Goal: Task Accomplishment & Management: Complete application form

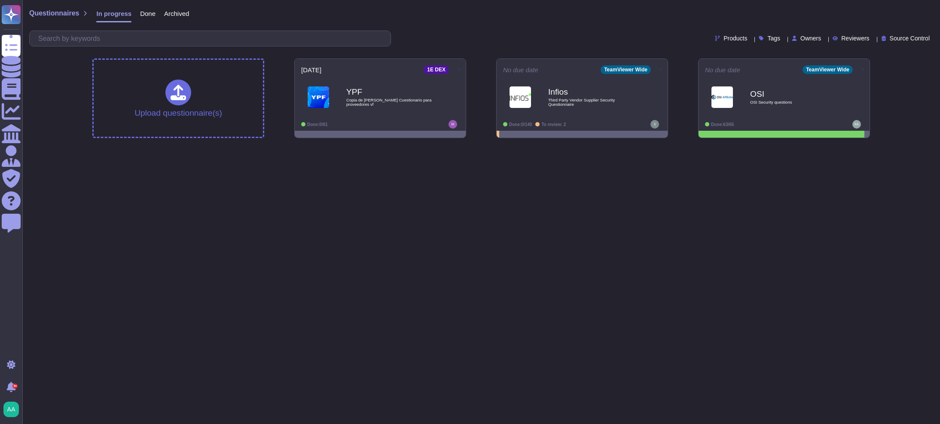
drag, startPoint x: 704, startPoint y: 299, endPoint x: 700, endPoint y: 289, distance: 10.8
click at [704, 145] on html "Questionnaires Knowledge Base Documents Analytics CAIQ / SIG Admin Trust Center…" at bounding box center [470, 72] width 940 height 145
click at [603, 98] on span "Third Party Vendor Supplier Security Questionnaire" at bounding box center [591, 102] width 87 height 8
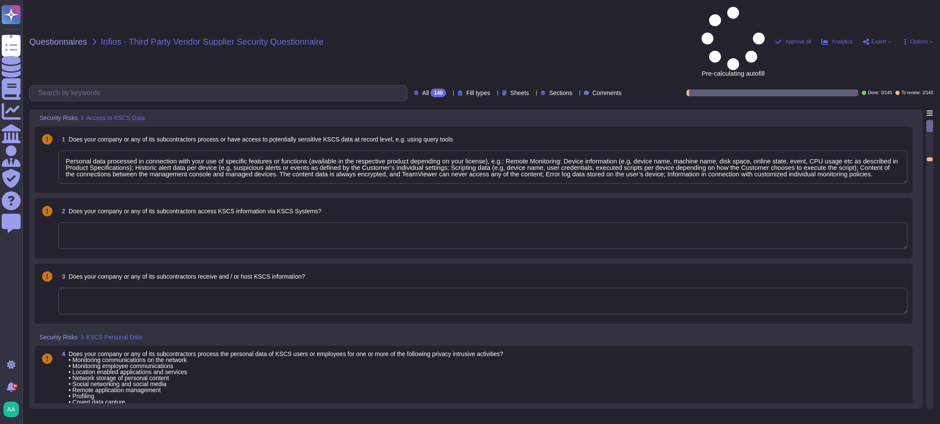
type textarea "Personal data processed in connection with your use of specific features or fun…"
type textarea "No, we do not store or process payment card information."
type textarea "Not applicable"
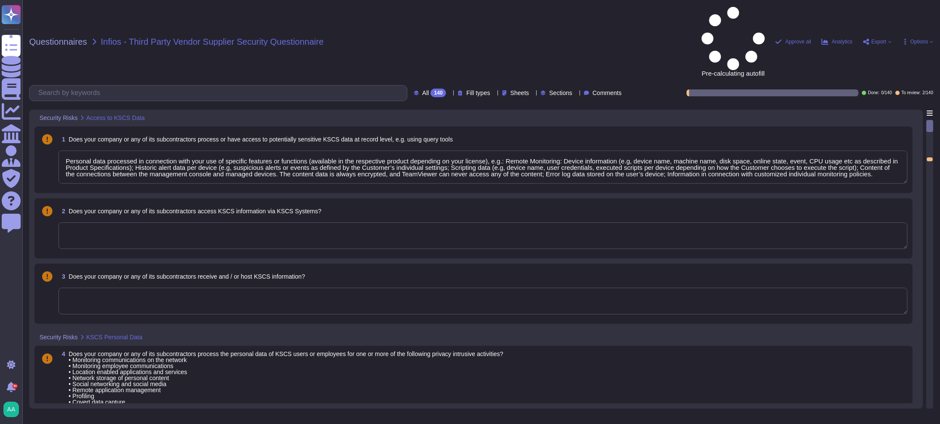
click at [924, 91] on span "2 / 140" at bounding box center [928, 93] width 11 height 4
click at [931, 157] on div at bounding box center [930, 159] width 6 height 4
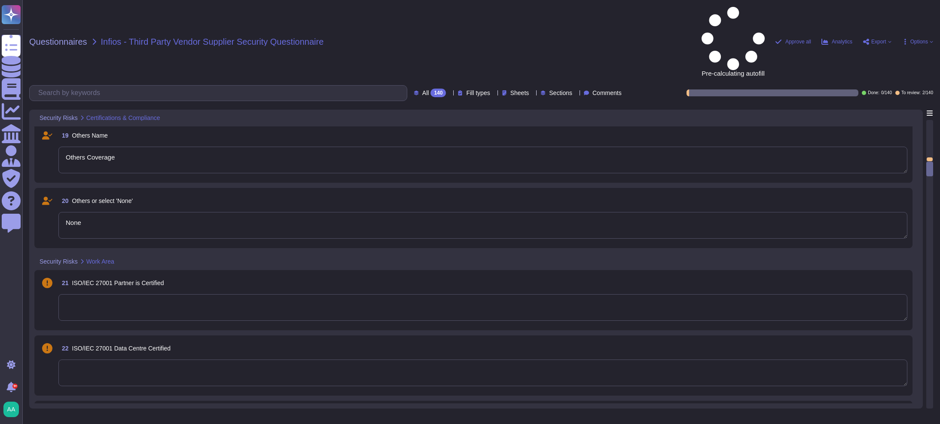
type textarea "Others Coverage"
type textarea "None"
